Goal: Task Accomplishment & Management: Use online tool/utility

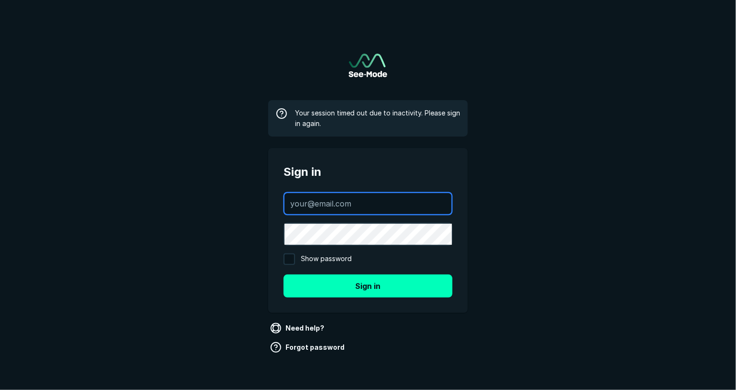
click at [368, 196] on input "text" at bounding box center [367, 203] width 167 height 21
type input "[PERSON_NAME][EMAIL_ADDRESS][DOMAIN_NAME]"
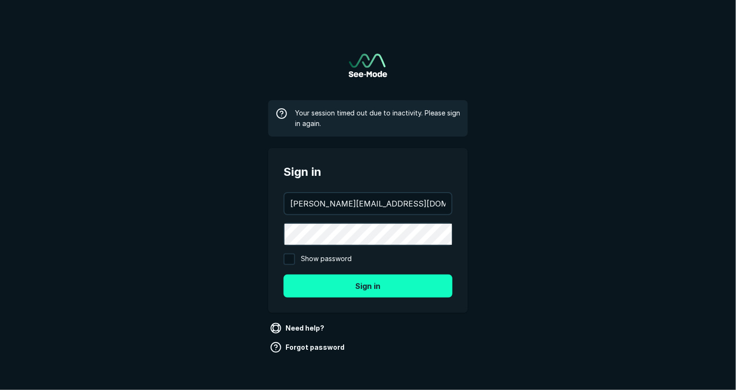
click at [403, 287] on button "Sign in" at bounding box center [367, 286] width 169 height 23
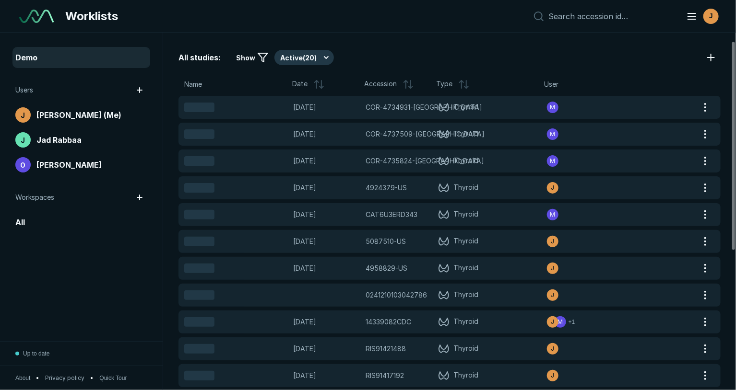
scroll to position [253, 0]
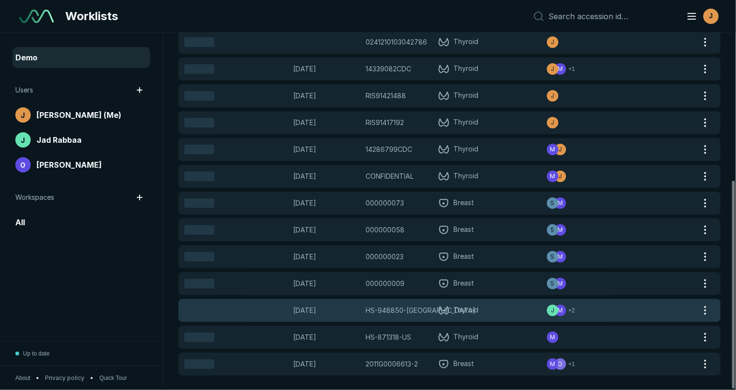
click at [516, 310] on span "Thyroid" at bounding box center [492, 311] width 109 height 12
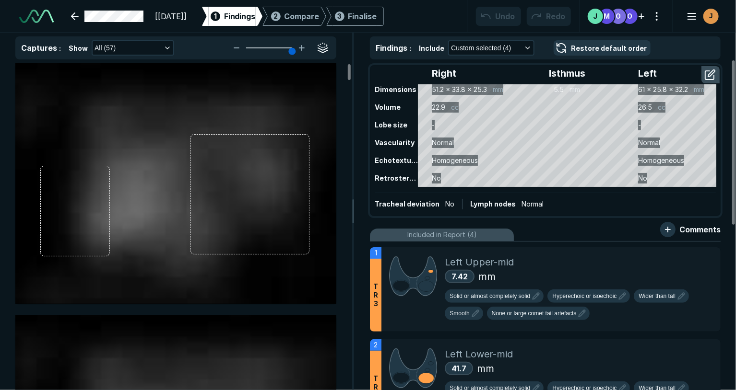
scroll to position [2823, 4545]
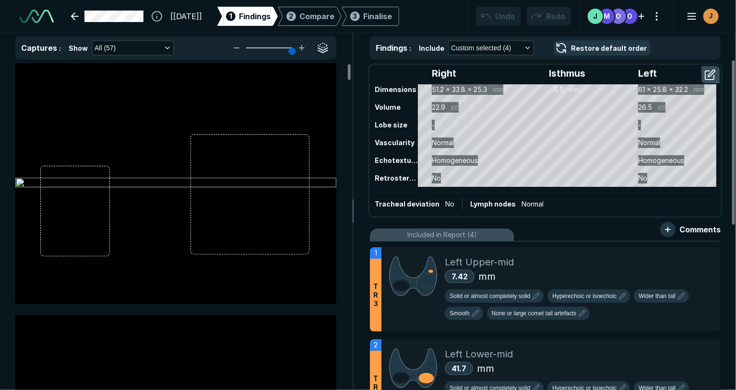
click at [290, 56] on div "Captures : Show All (57)" at bounding box center [175, 47] width 321 height 23
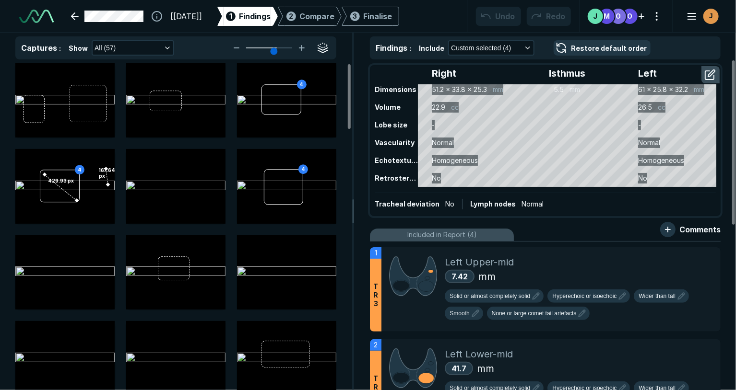
drag, startPoint x: 288, startPoint y: 50, endPoint x: 274, endPoint y: 49, distance: 14.0
click at [274, 48] on input "range" at bounding box center [269, 47] width 54 height 1
click at [541, 271] on div "7.42 mm" at bounding box center [579, 277] width 268 height 14
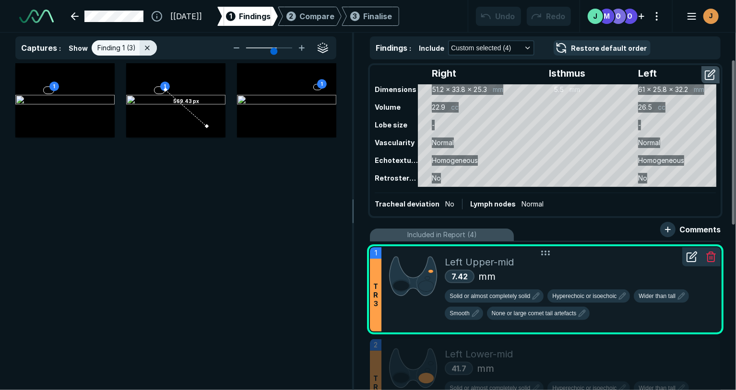
scroll to position [2601, 2663]
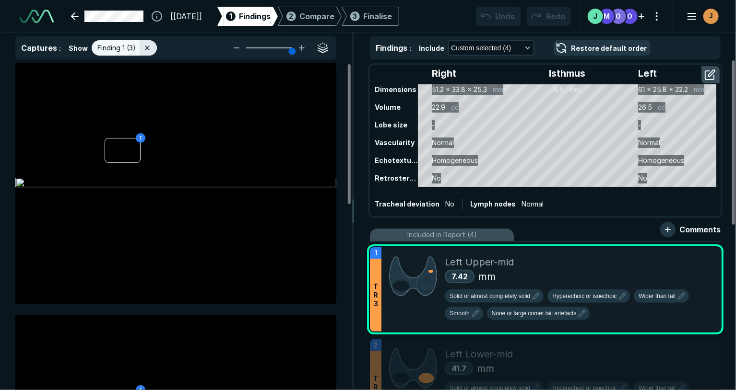
drag, startPoint x: 274, startPoint y: 46, endPoint x: 288, endPoint y: 45, distance: 13.9
type input "6"
click at [288, 47] on input "range" at bounding box center [269, 47] width 54 height 1
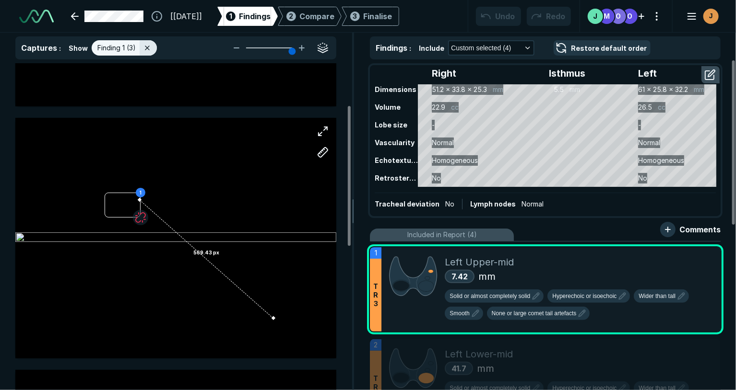
scroll to position [241, 0]
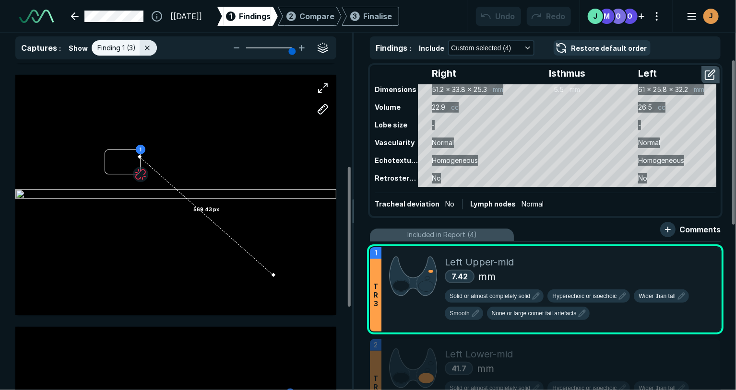
click at [214, 224] on div "1 569.43 px" at bounding box center [175, 195] width 321 height 241
drag, startPoint x: 272, startPoint y: 275, endPoint x: 220, endPoint y: 227, distance: 71.6
click at [220, 227] on div "1 569.43 px" at bounding box center [175, 195] width 321 height 241
click at [323, 110] on button "button" at bounding box center [322, 109] width 19 height 19
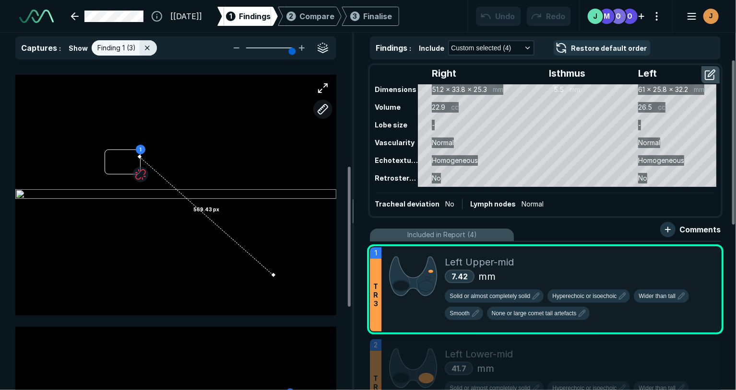
click at [323, 110] on button "button" at bounding box center [322, 109] width 19 height 19
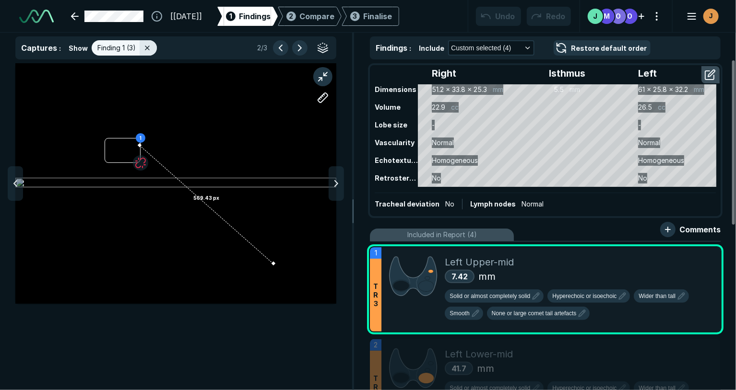
click at [323, 110] on div at bounding box center [322, 87] width 27 height 48
click at [270, 263] on div "1 569.43 px" at bounding box center [175, 183] width 321 height 241
drag, startPoint x: 271, startPoint y: 264, endPoint x: 246, endPoint y: 247, distance: 30.9
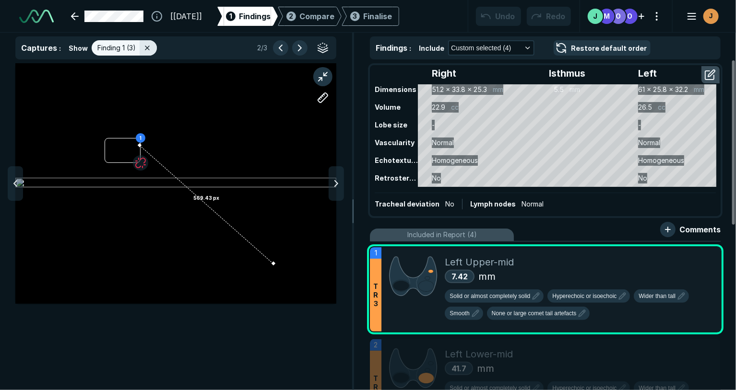
click at [246, 247] on div "1 569.43 px" at bounding box center [175, 183] width 321 height 241
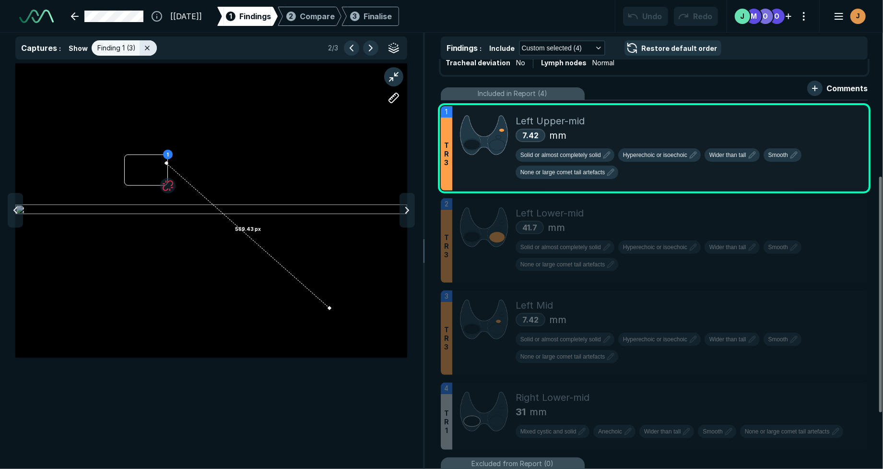
scroll to position [2154, 3146]
click at [382, 390] on div "1 569.43 px" at bounding box center [211, 265] width 423 height 405
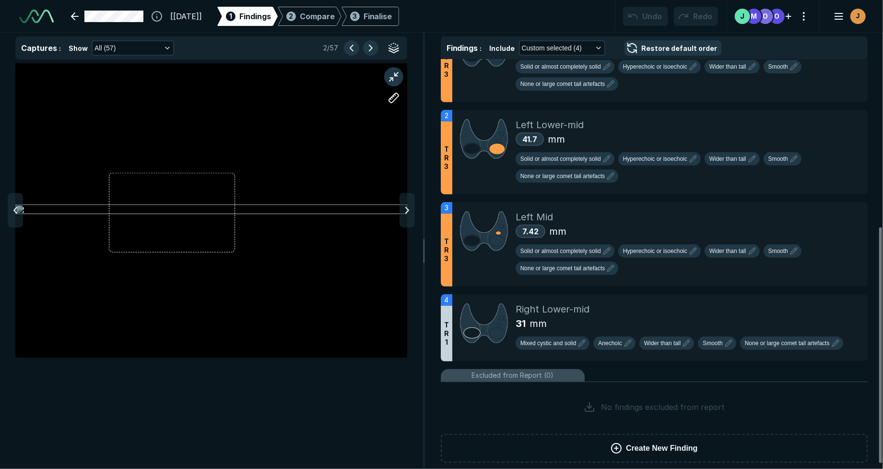
scroll to position [289, 0]
click at [690, 309] on div "Right Lower-mid" at bounding box center [688, 310] width 344 height 14
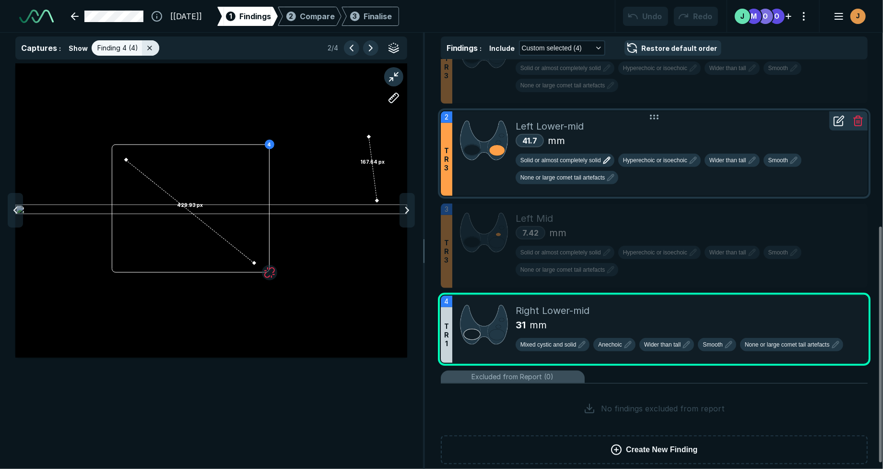
scroll to position [0, 0]
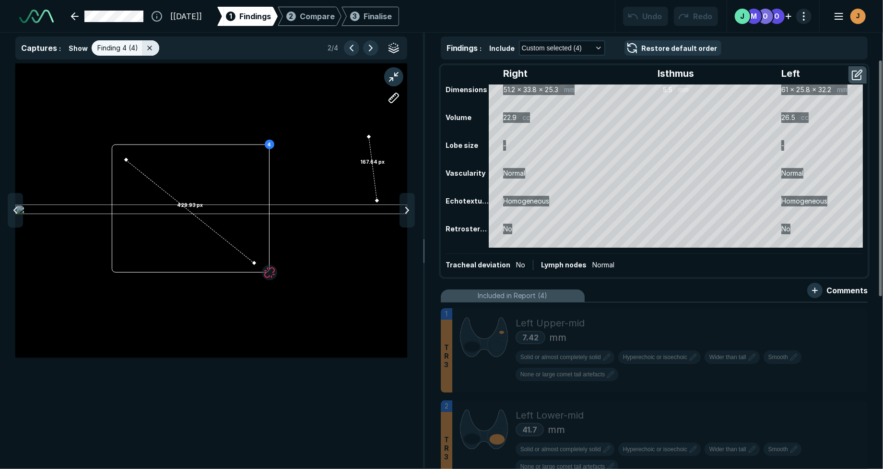
click at [735, 19] on button "button" at bounding box center [803, 16] width 15 height 15
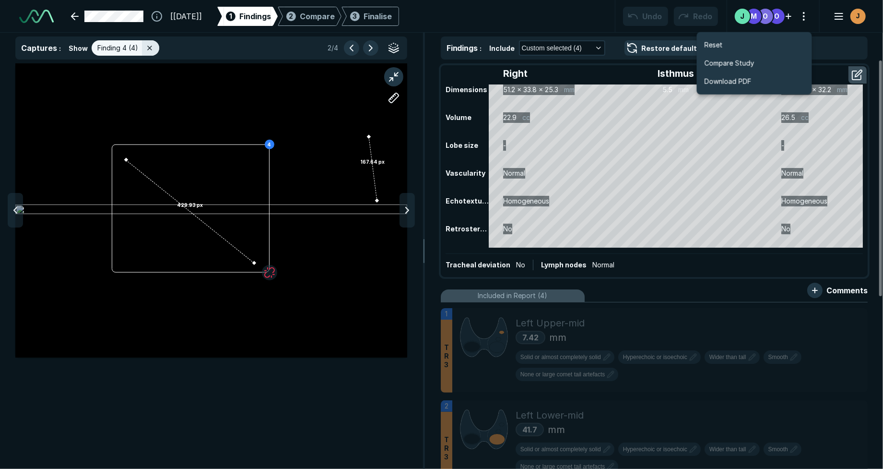
click at [358, 390] on div "4 429.93 px 167.64 px" at bounding box center [211, 265] width 423 height 405
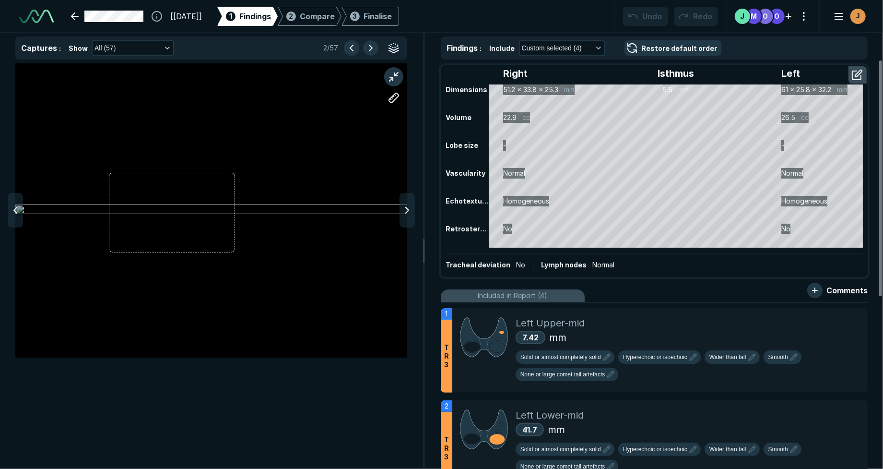
scroll to position [2952, 2981]
drag, startPoint x: 393, startPoint y: 77, endPoint x: 648, endPoint y: 281, distance: 326.5
click at [393, 77] on button "button" at bounding box center [393, 76] width 19 height 19
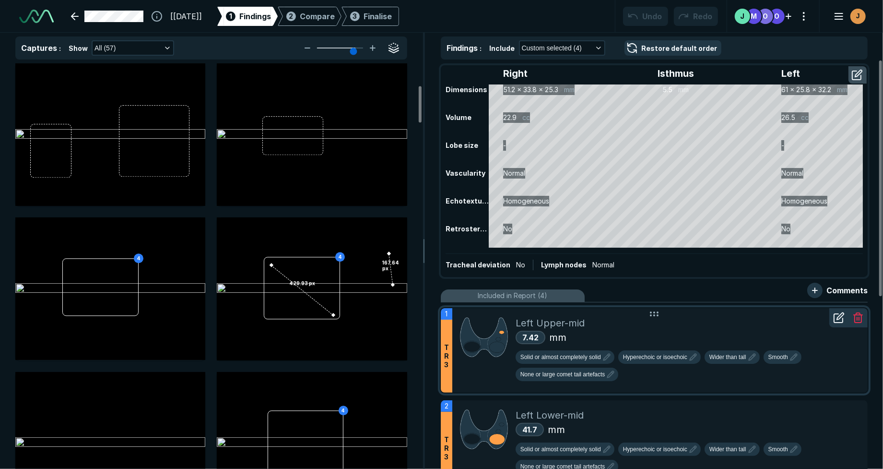
scroll to position [241, 0]
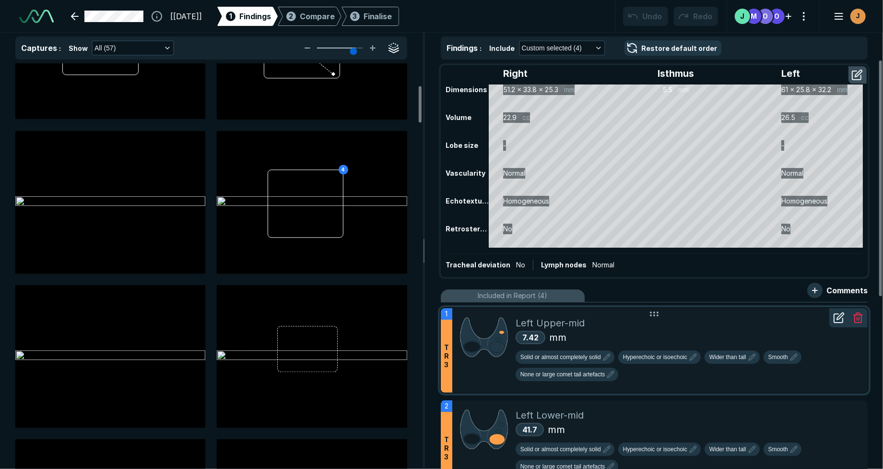
click at [691, 330] on div "7.42 mm" at bounding box center [688, 337] width 344 height 14
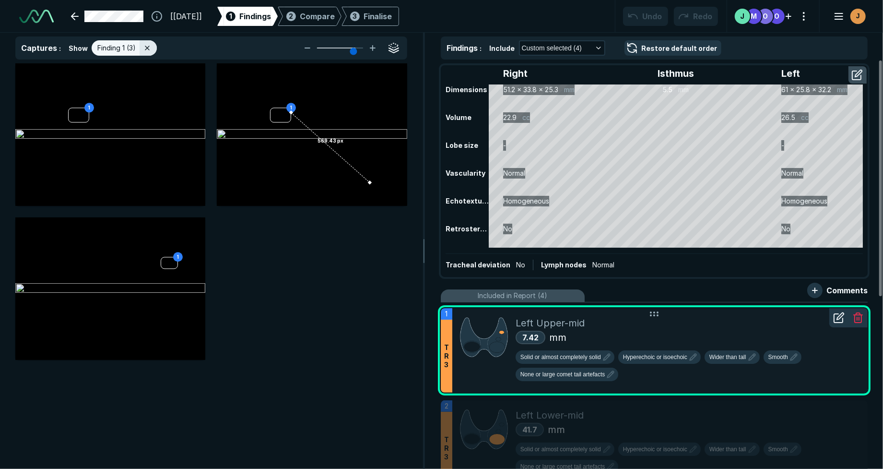
scroll to position [2952, 2981]
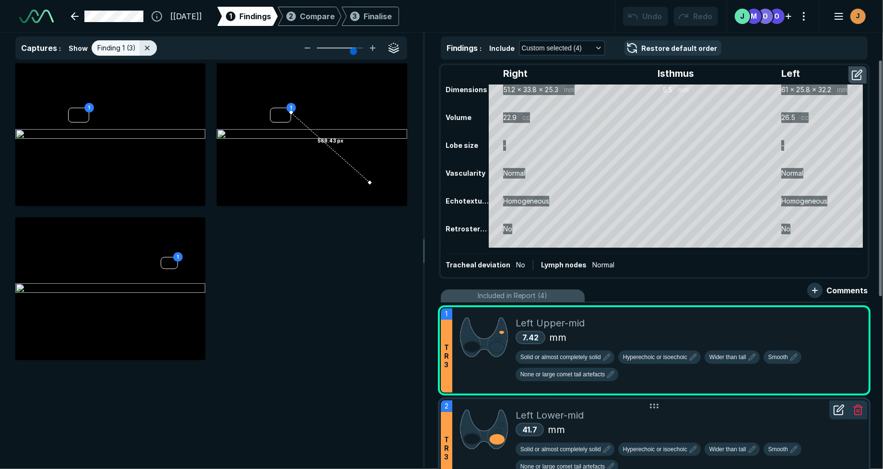
drag, startPoint x: 727, startPoint y: 410, endPoint x: 733, endPoint y: 413, distance: 7.1
click at [727, 390] on div "Left Lower-mid" at bounding box center [688, 415] width 344 height 14
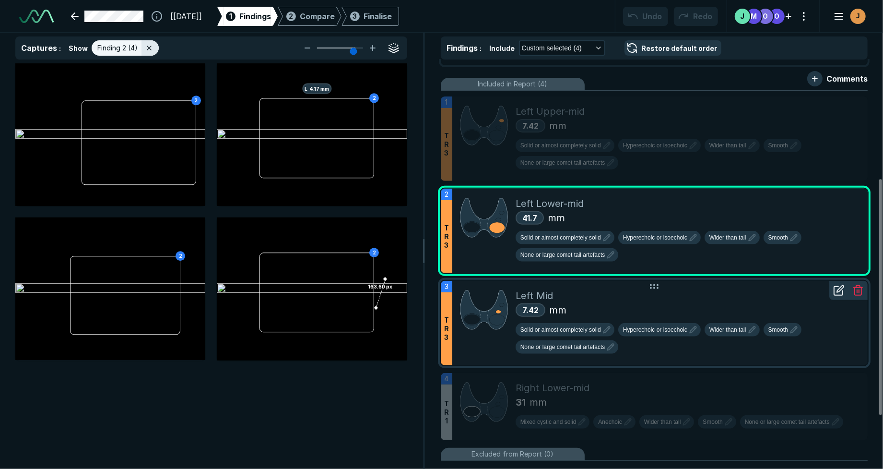
scroll to position [217, 0]
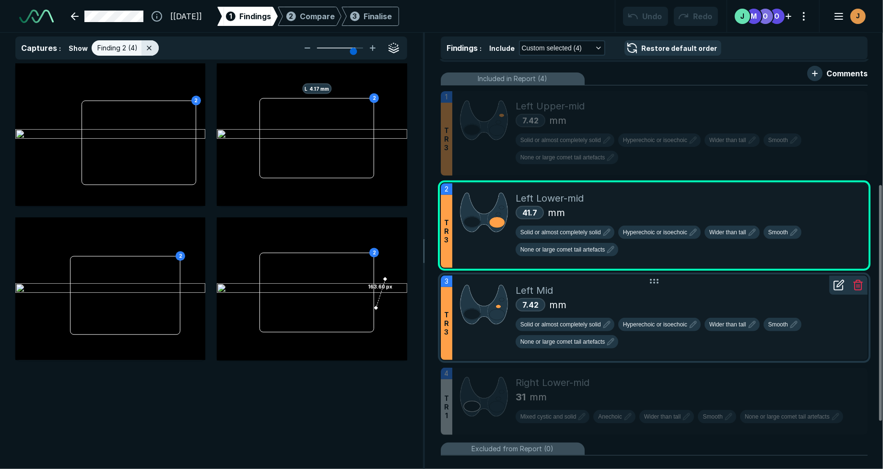
click at [728, 299] on div "7.42 mm" at bounding box center [688, 304] width 344 height 14
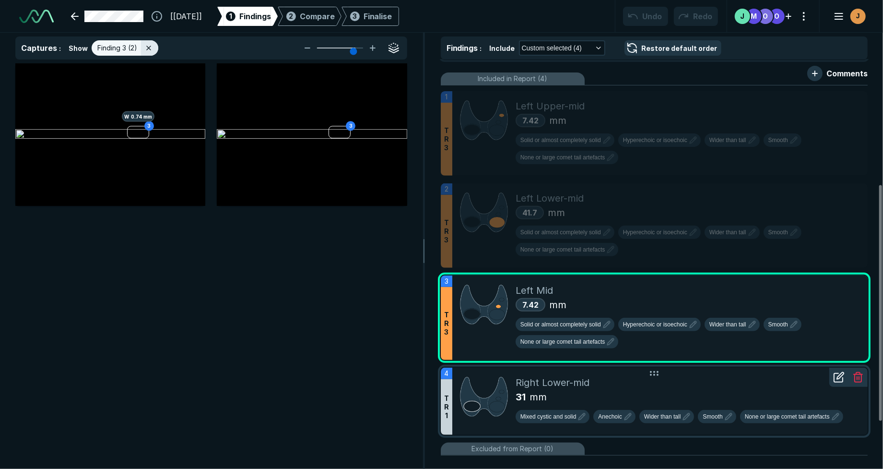
click at [735, 389] on div "31 mm" at bounding box center [688, 396] width 344 height 14
